Goal: Register for event/course

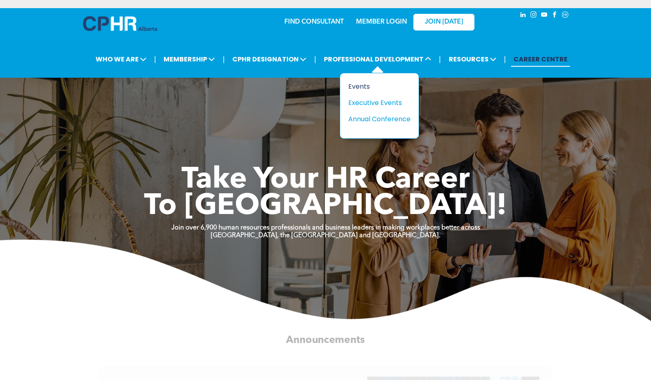
click at [371, 88] on div "Events" at bounding box center [377, 86] width 56 height 10
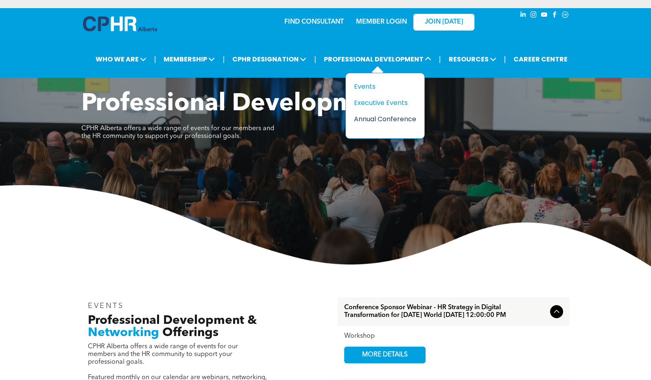
click at [394, 121] on div "Annual Conference" at bounding box center [382, 119] width 56 height 10
